Goal: Information Seeking & Learning: Learn about a topic

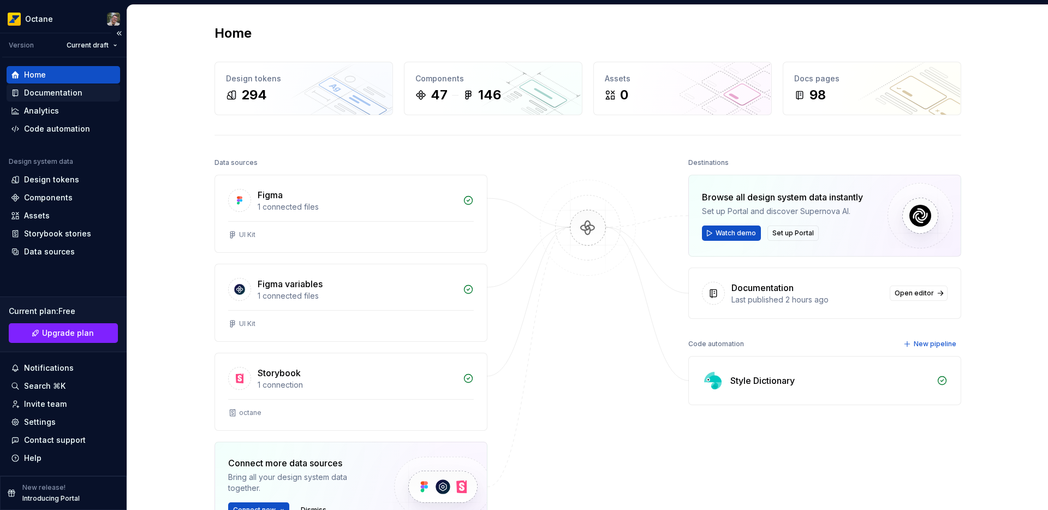
click at [49, 92] on div "Documentation" at bounding box center [53, 92] width 58 height 11
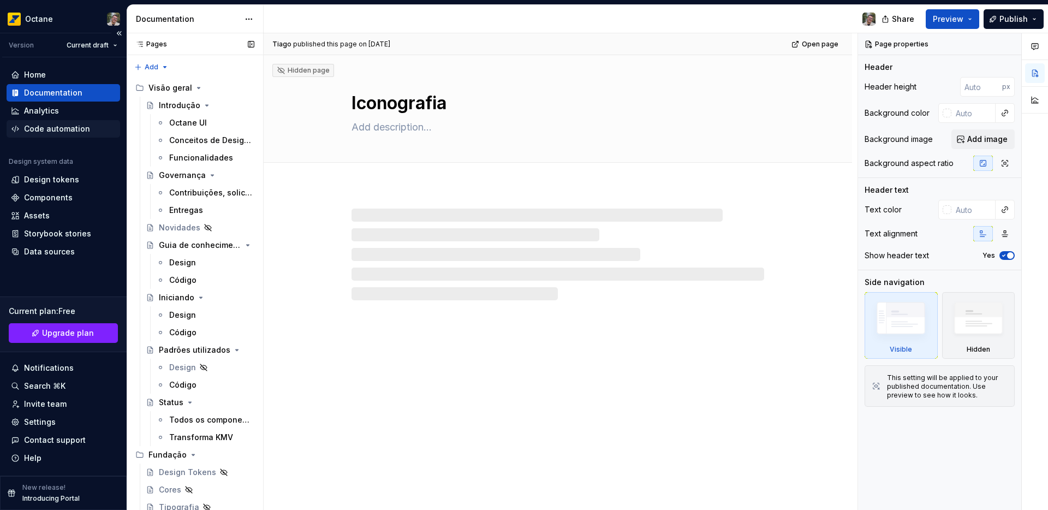
click at [54, 127] on div "Code automation" at bounding box center [57, 128] width 66 height 11
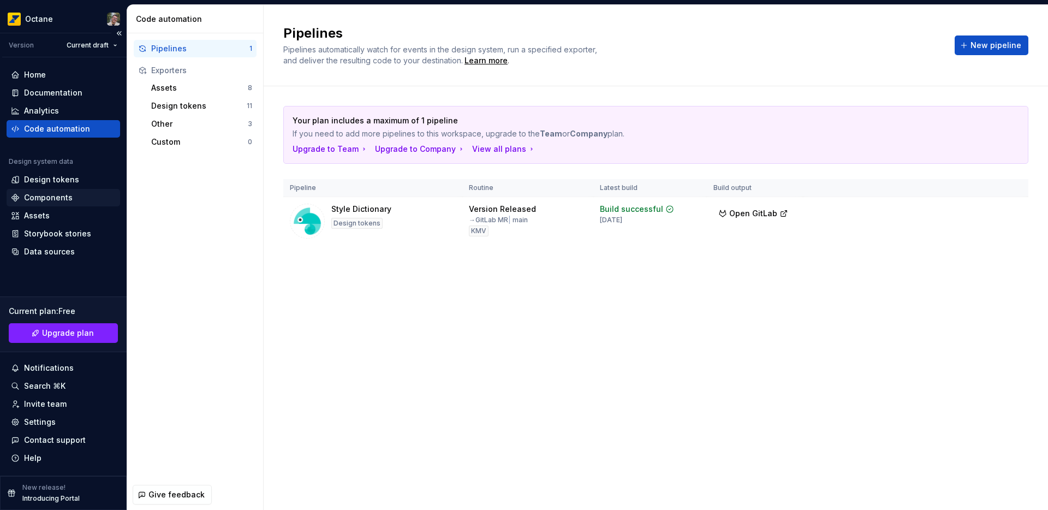
click at [47, 200] on div "Components" at bounding box center [48, 197] width 49 height 11
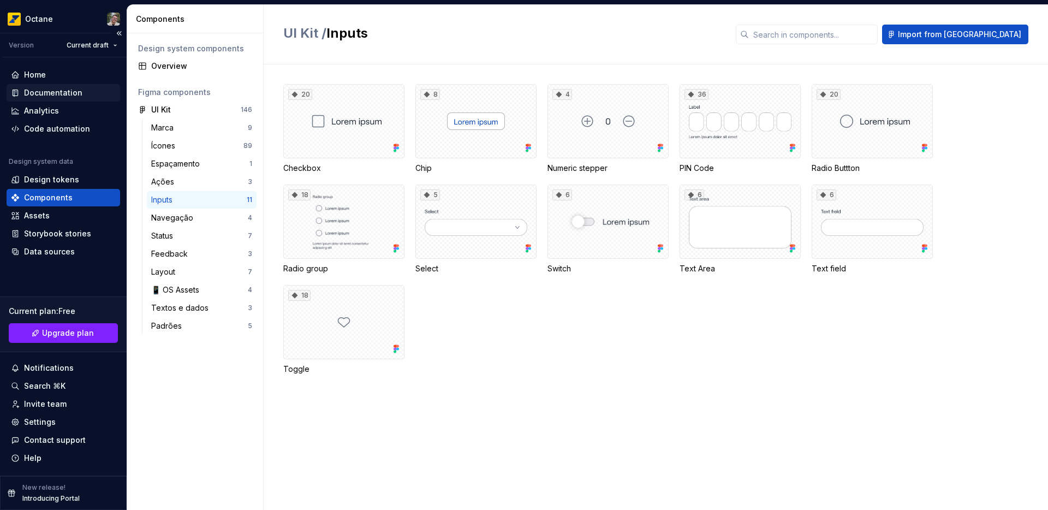
click at [56, 97] on div "Documentation" at bounding box center [53, 92] width 58 height 11
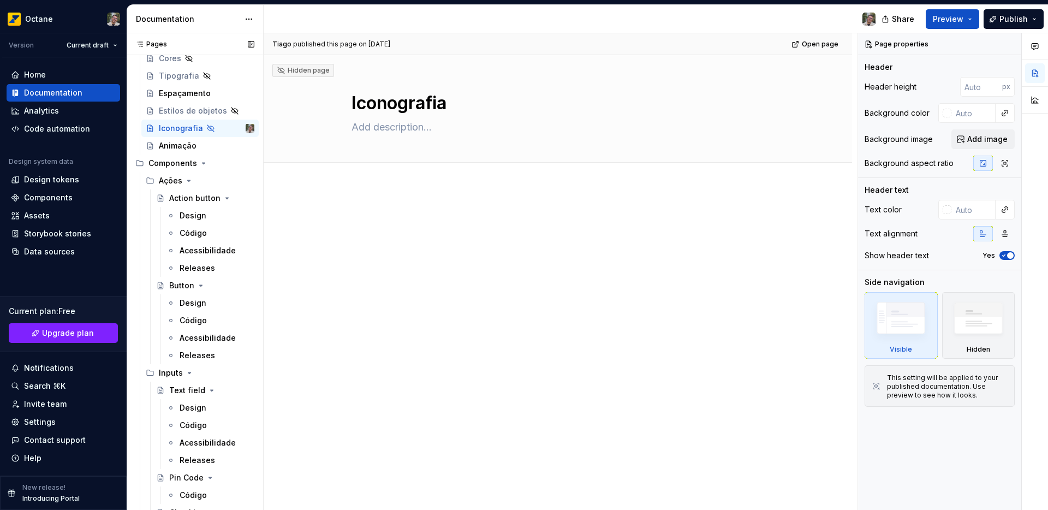
scroll to position [452, 0]
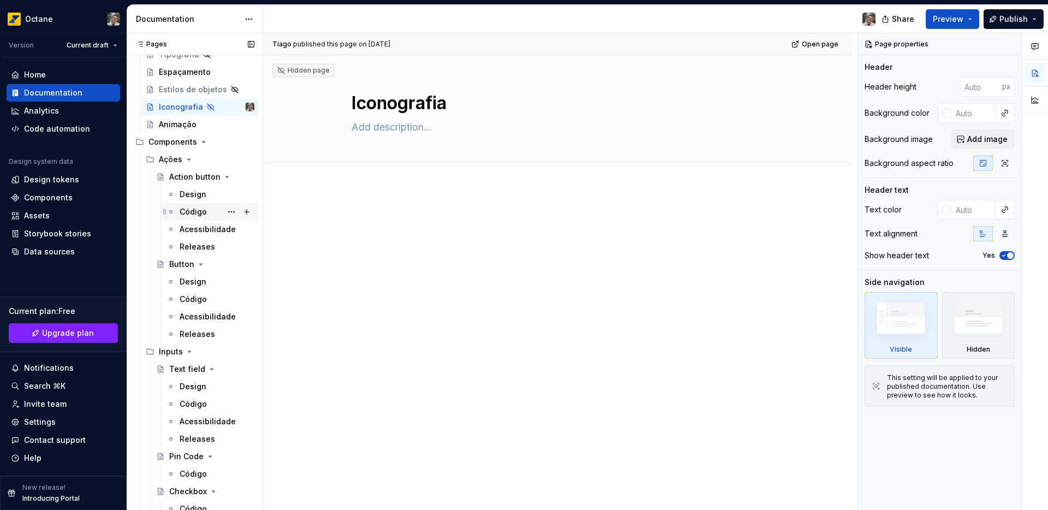
click at [200, 211] on div "Código" at bounding box center [192, 211] width 27 height 11
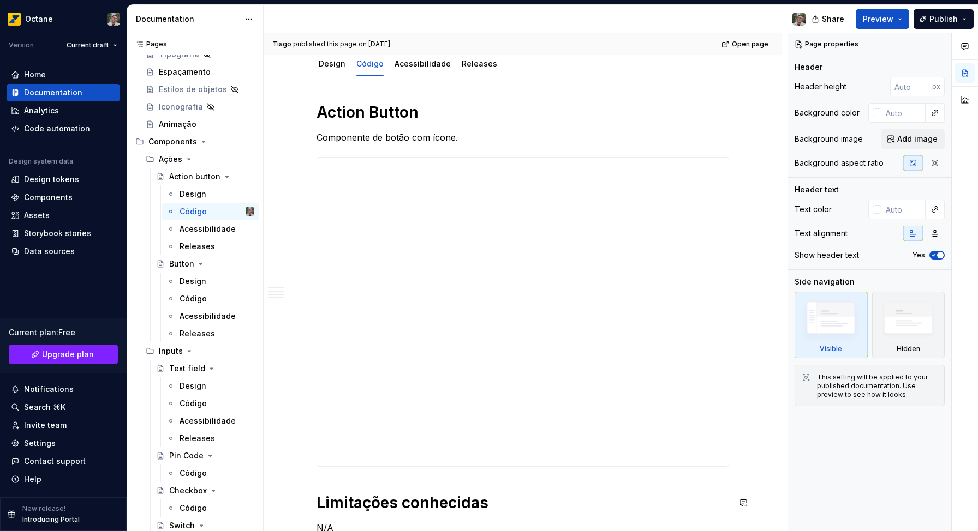
scroll to position [152, 0]
type textarea "*"
